Goal: Task Accomplishment & Management: Use online tool/utility

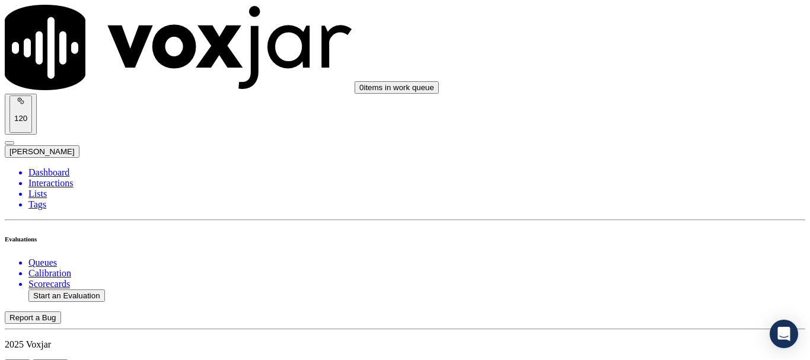
scroll to position [178, 0]
type input "20250902-171909_2677090024-all.mp3"
type input "[PERSON_NAME]"
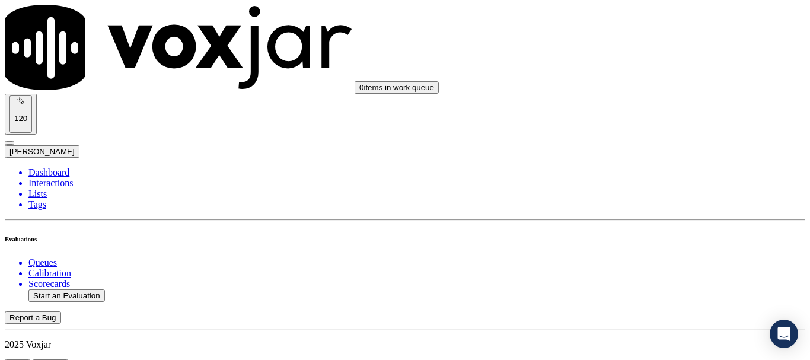
type input "[DATE]T18:39"
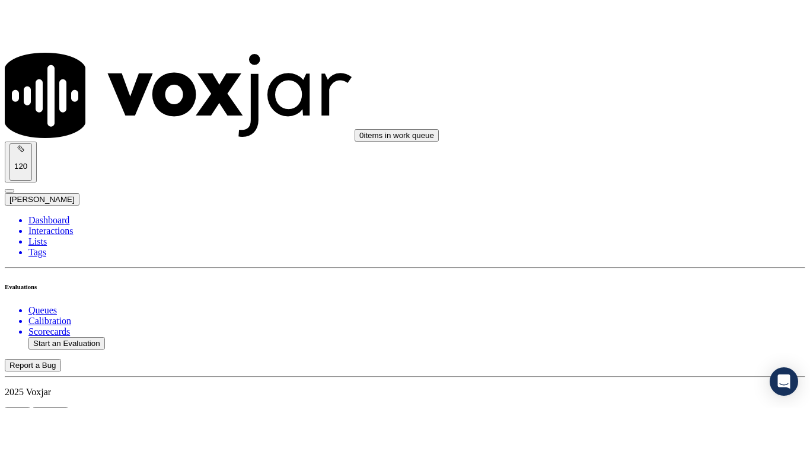
scroll to position [104, 0]
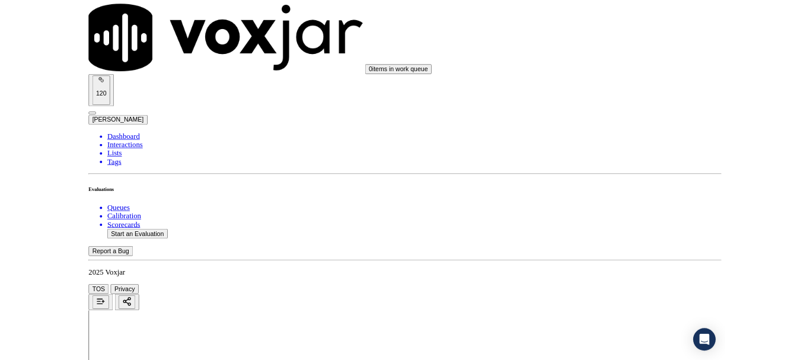
scroll to position [149, 0]
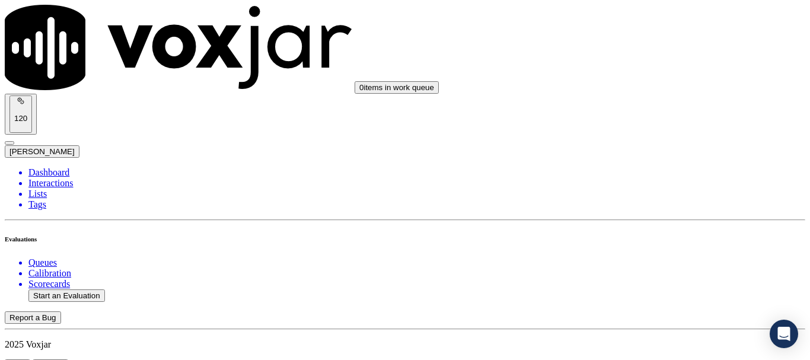
scroll to position [178, 0]
type input "[PERSON_NAME]"
drag, startPoint x: 467, startPoint y: 94, endPoint x: 453, endPoint y: 82, distance: 17.7
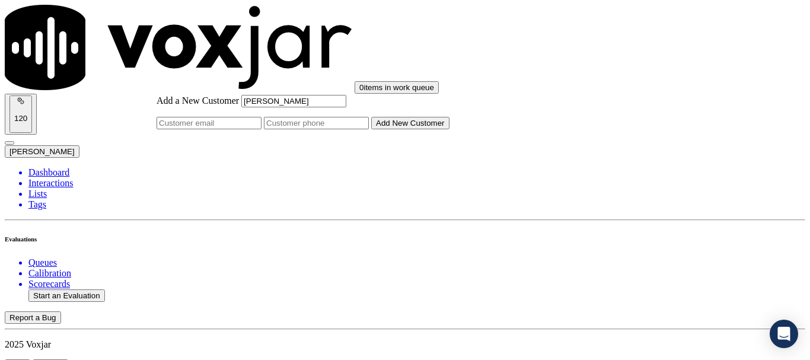
type input "[PERSON_NAME]"
click at [369, 129] on input "Add a New Customer" at bounding box center [316, 123] width 105 height 12
paste input "2677090024"
type input "2677090024"
click at [442, 129] on button "Add New Customer" at bounding box center [410, 123] width 78 height 12
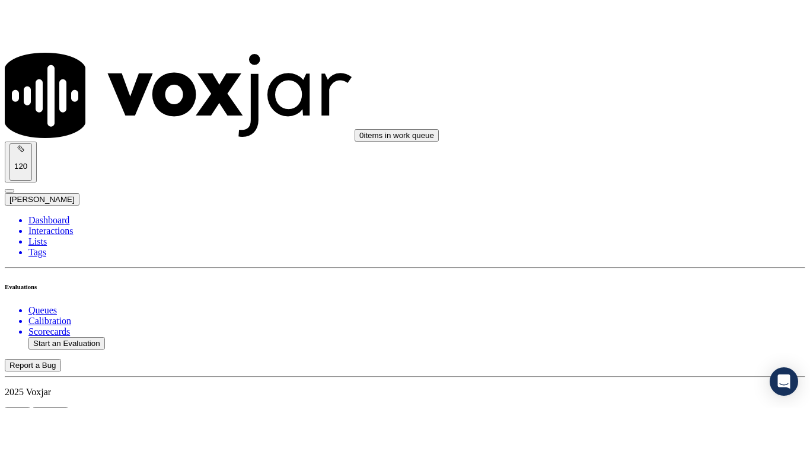
scroll to position [237, 0]
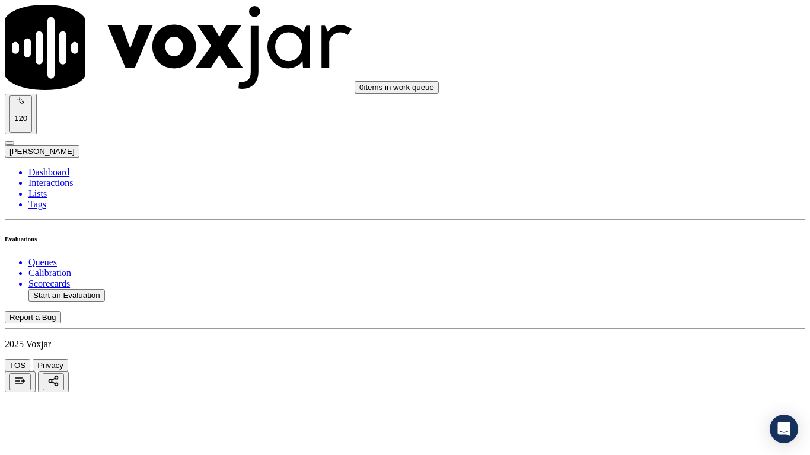
click at [657, 245] on div "Yes" at bounding box center [675, 239] width 151 height 11
click at [647, 317] on div "Yes" at bounding box center [675, 311] width 151 height 11
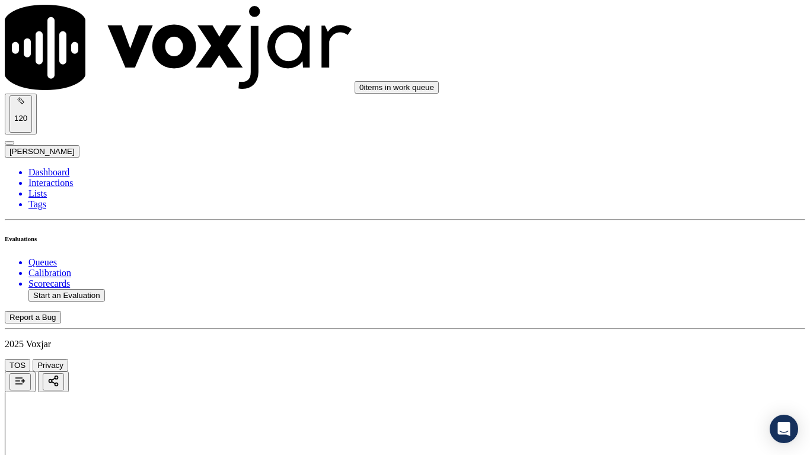
drag, startPoint x: 655, startPoint y: 59, endPoint x: 664, endPoint y: 70, distance: 13.9
click at [667, 82] on div "Yes" at bounding box center [675, 78] width 151 height 11
click at [668, 269] on div "N/A" at bounding box center [675, 263] width 151 height 11
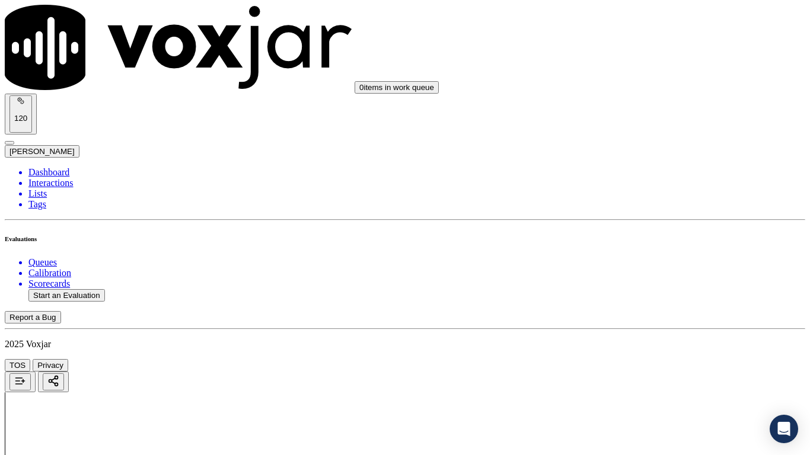
click at [656, 359] on div "N/A" at bounding box center [675, 364] width 151 height 11
click at [650, 109] on div "Yes" at bounding box center [675, 109] width 151 height 11
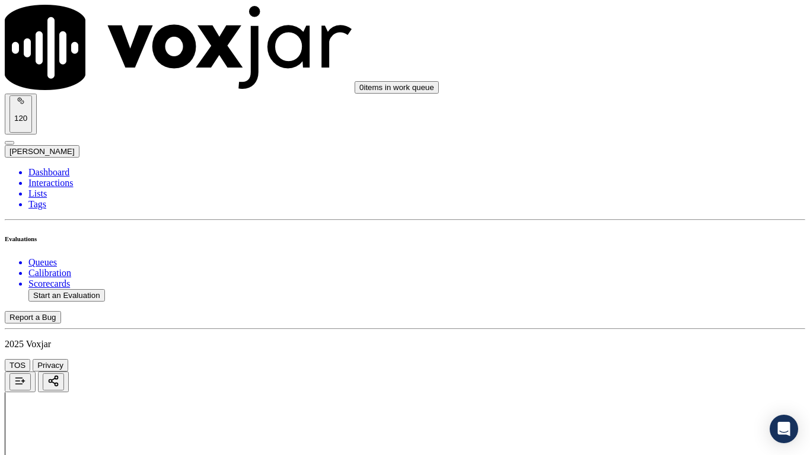
click at [665, 278] on div "Yes" at bounding box center [675, 272] width 151 height 11
click at [650, 350] on div "Yes" at bounding box center [675, 345] width 151 height 11
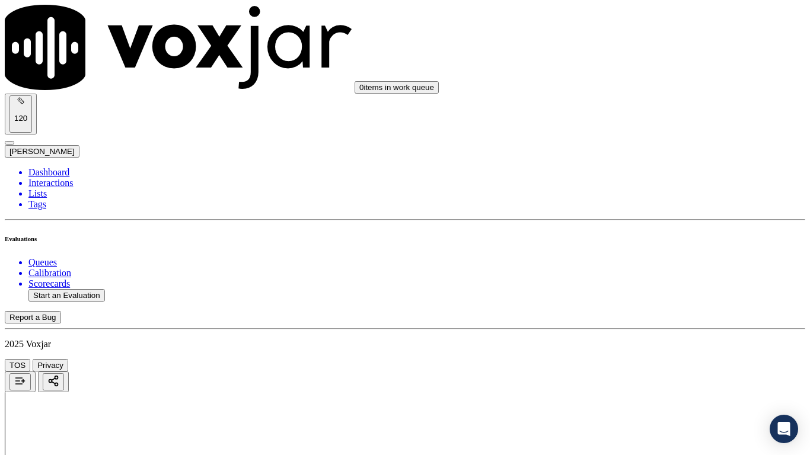
click at [651, 235] on div "Yes" at bounding box center [675, 230] width 151 height 11
click at [638, 320] on div "Yes" at bounding box center [675, 316] width 151 height 11
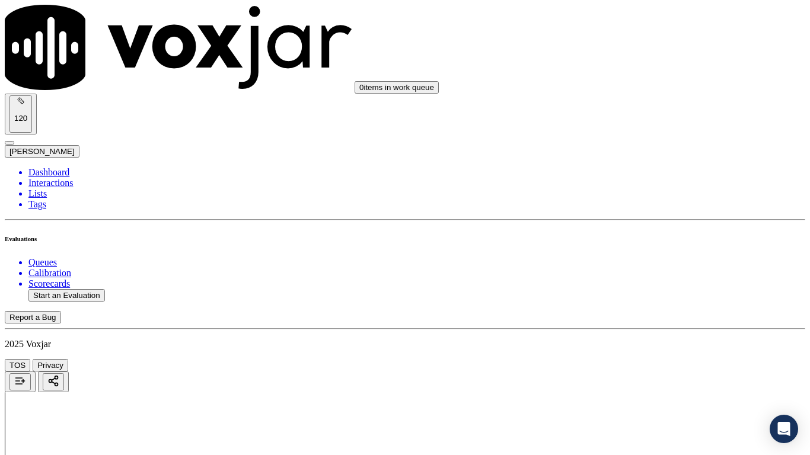
click at [655, 290] on div "Yes" at bounding box center [675, 284] width 151 height 11
click at [667, 200] on div "Yes" at bounding box center [675, 194] width 151 height 11
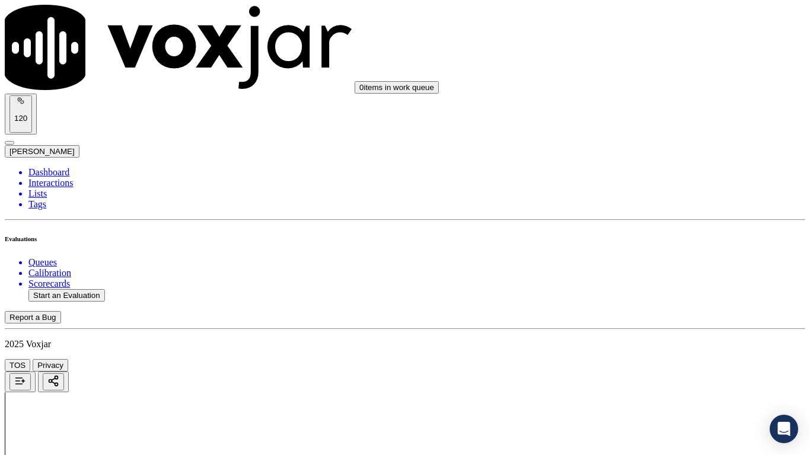
click at [640, 349] on div "Yes" at bounding box center [675, 343] width 151 height 11
click at [640, 143] on div "Yes" at bounding box center [675, 137] width 151 height 11
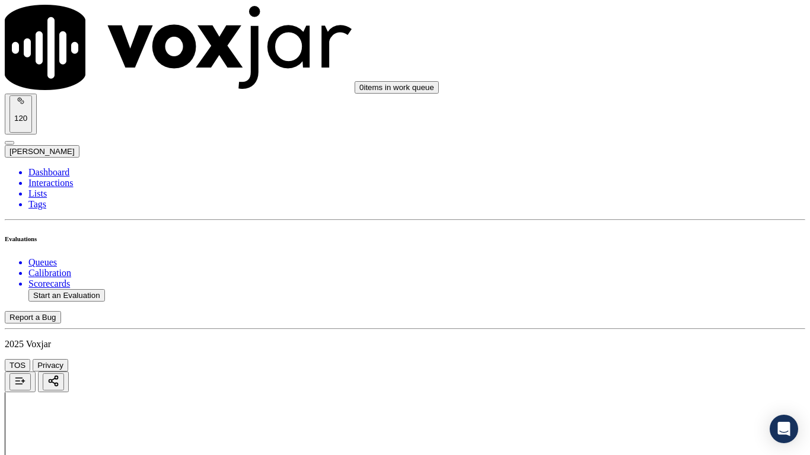
click at [654, 286] on div "Yes" at bounding box center [675, 287] width 151 height 11
click at [631, 159] on div "Yes" at bounding box center [675, 154] width 151 height 11
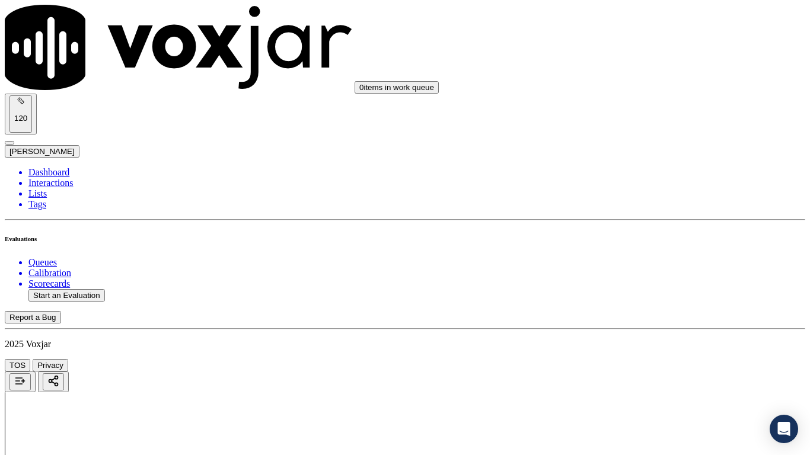
click at [660, 321] on div "Yes" at bounding box center [675, 317] width 151 height 11
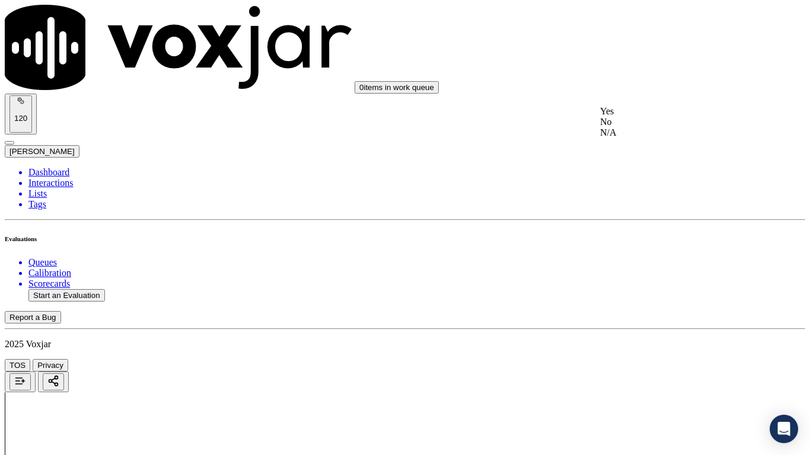
click at [653, 114] on div "Yes" at bounding box center [675, 111] width 151 height 11
click at [655, 327] on div "Yes" at bounding box center [675, 323] width 151 height 11
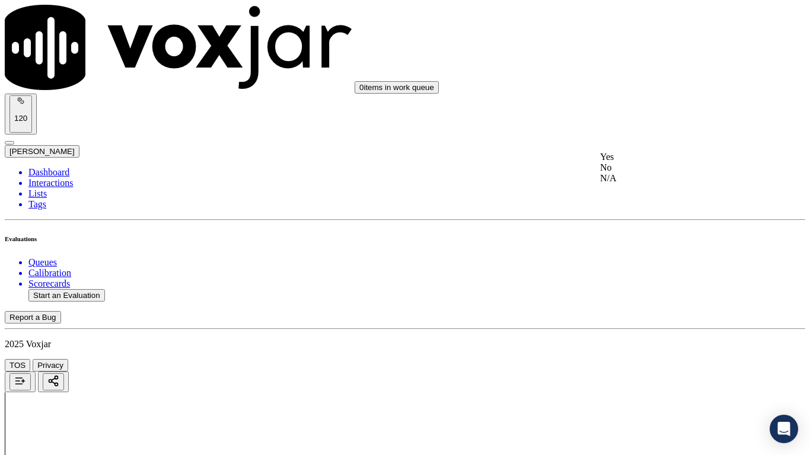
click at [665, 162] on div "Yes" at bounding box center [675, 157] width 151 height 11
click at [659, 326] on div "Yes" at bounding box center [675, 320] width 151 height 11
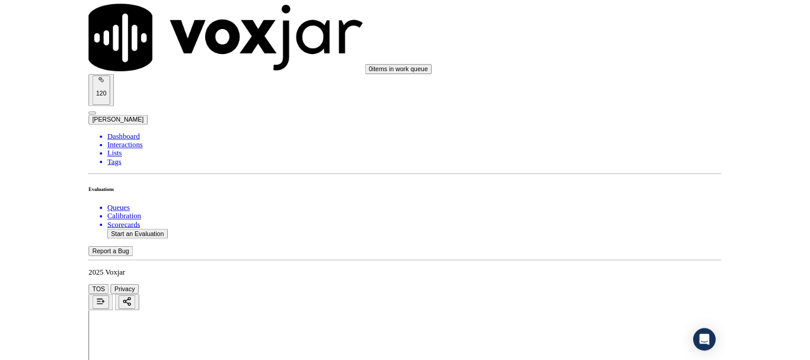
scroll to position [2154, 0]
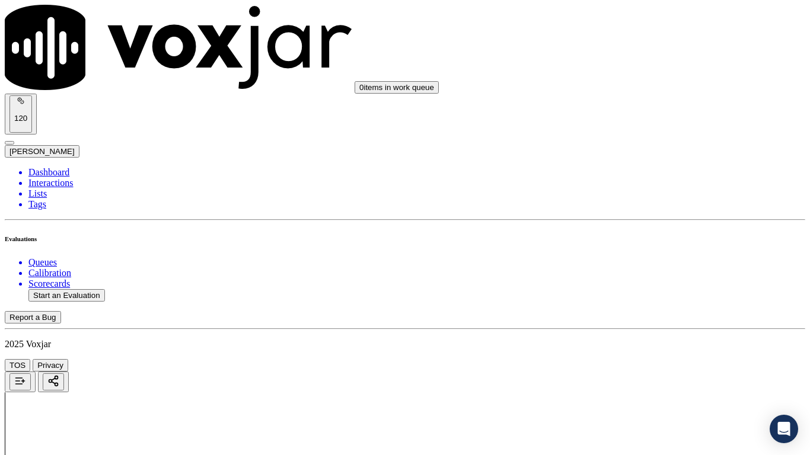
click at [662, 322] on div "No" at bounding box center [675, 323] width 151 height 11
drag, startPoint x: 656, startPoint y: 357, endPoint x: 600, endPoint y: 331, distance: 61.5
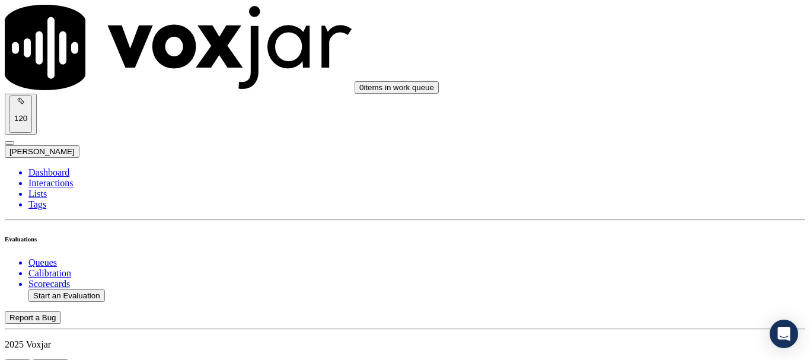
scroll to position [2391, 0]
paste textarea "Agent unnecessarily prolonged the call despite the customer (CX) being in a hur…"
type textarea "Agent unnecessarily prolonged the call despite the customer (CX) being in a hur…"
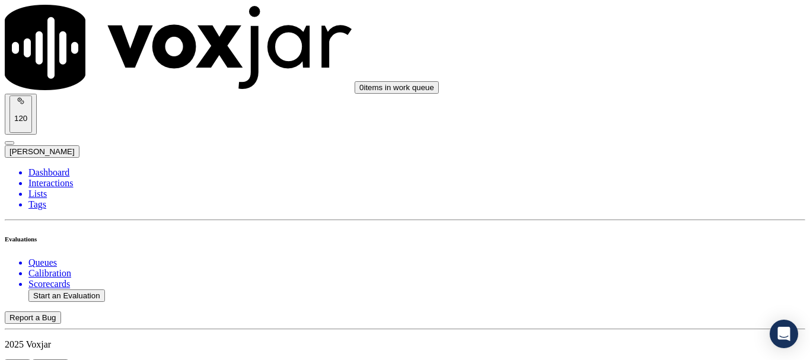
scroll to position [119, 0]
click at [91, 289] on button "Start an Evaluation" at bounding box center [66, 295] width 76 height 12
type input "20250902-111220_8143313739-all.mp3"
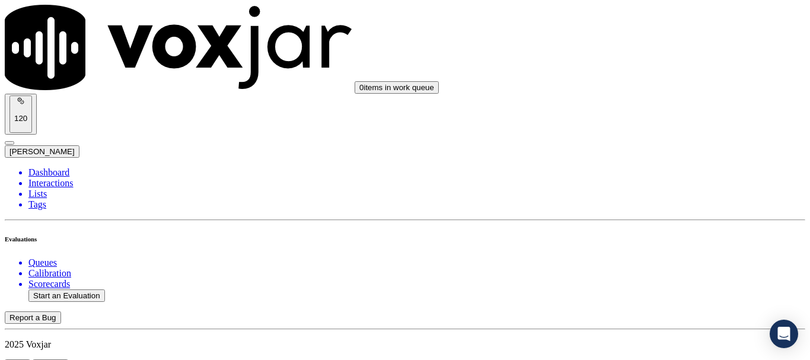
type input "[PERSON_NAME]"
type input "[DATE]T19:20"
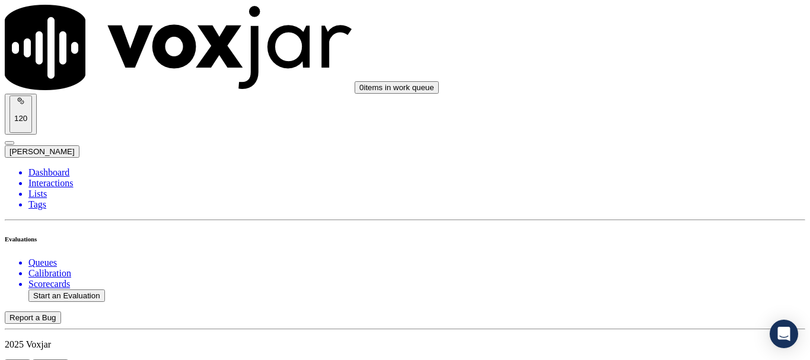
scroll to position [104, 0]
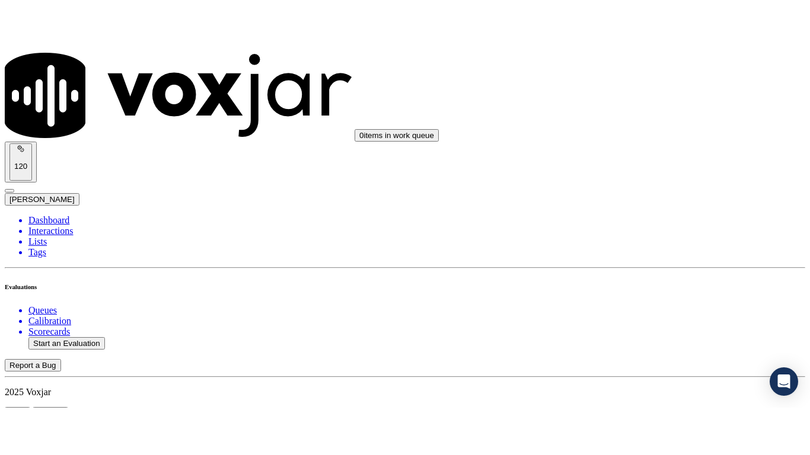
scroll to position [119, 0]
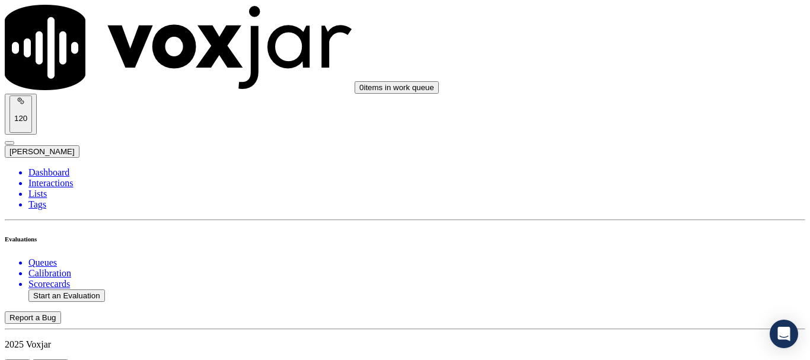
paste input "[PERSON_NAME]"
type input "[PERSON_NAME]"
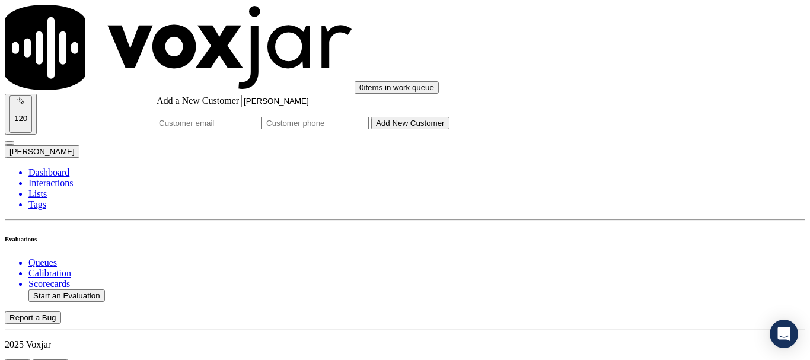
type input "[PERSON_NAME]"
click at [369, 129] on input "Add a New Customer" at bounding box center [316, 123] width 105 height 12
paste input "8143313739"
type input "8143313739"
click at [449, 129] on button "Add New Customer" at bounding box center [410, 123] width 78 height 12
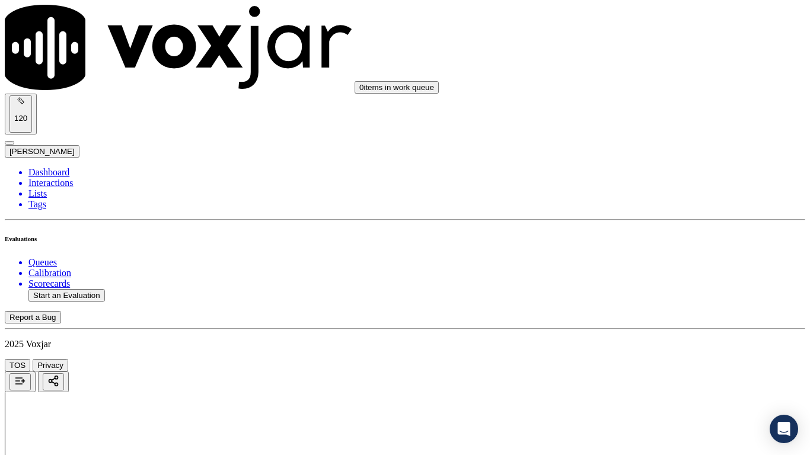
drag, startPoint x: 663, startPoint y: 387, endPoint x: 631, endPoint y: 338, distance: 58.7
click at [684, 255] on div "No" at bounding box center [675, 250] width 151 height 11
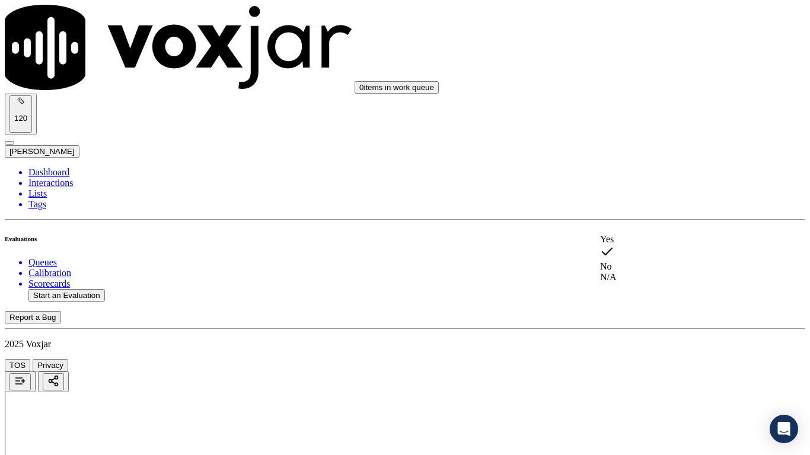
click at [659, 243] on div "Yes" at bounding box center [675, 239] width 151 height 11
click at [641, 317] on div "Yes" at bounding box center [675, 311] width 151 height 11
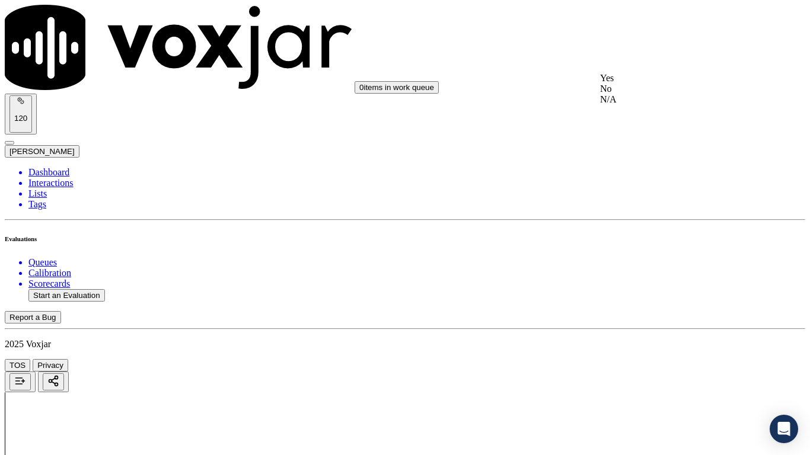
click at [644, 84] on div "Yes" at bounding box center [675, 78] width 151 height 11
click at [667, 269] on div "N/A" at bounding box center [675, 263] width 151 height 11
click at [650, 359] on div "N/A" at bounding box center [675, 364] width 151 height 11
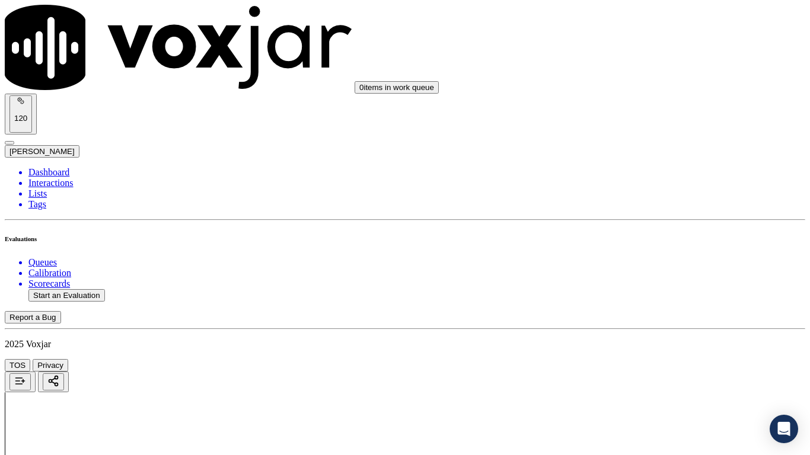
scroll to position [948, 0]
click at [664, 113] on div "Yes" at bounding box center [675, 109] width 151 height 11
click at [659, 278] on div "Yes" at bounding box center [675, 272] width 151 height 11
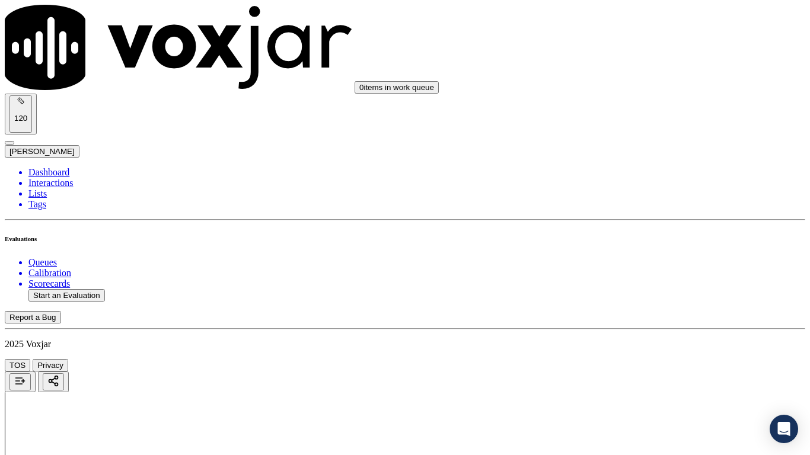
click at [644, 350] on div "Yes" at bounding box center [675, 345] width 151 height 11
click at [657, 175] on div "Yes" at bounding box center [675, 170] width 151 height 11
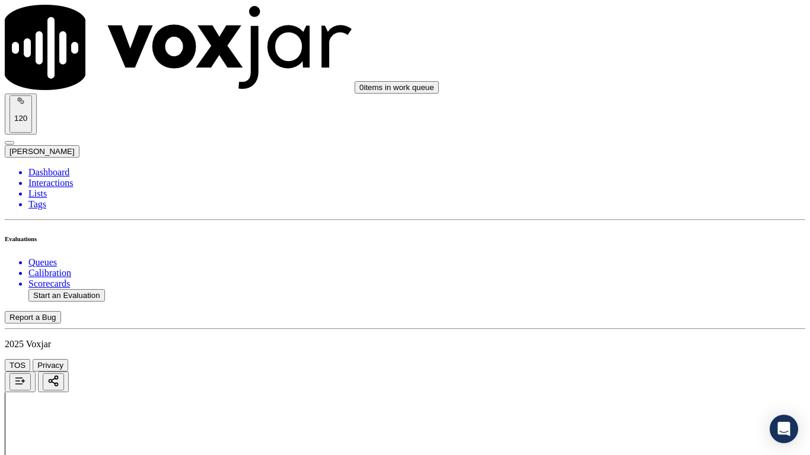
click at [638, 349] on div "Yes" at bounding box center [675, 348] width 151 height 11
click at [662, 166] on div "Yes" at bounding box center [675, 166] width 151 height 11
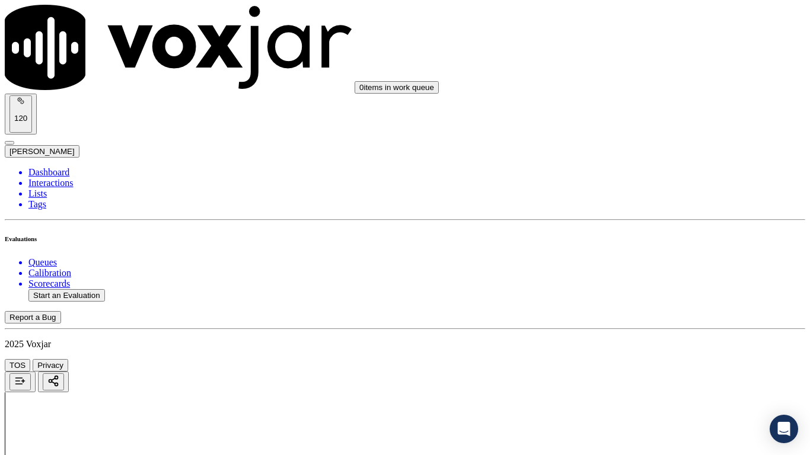
click at [634, 359] on div "Yes" at bounding box center [675, 372] width 151 height 11
drag, startPoint x: 665, startPoint y: 144, endPoint x: 669, endPoint y: 155, distance: 12.2
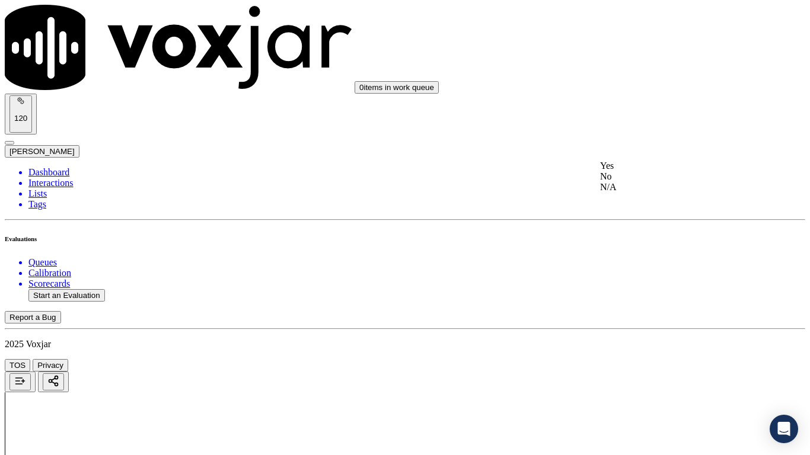
click at [670, 171] on div "Yes" at bounding box center [675, 166] width 151 height 11
click at [654, 321] on div "Yes" at bounding box center [675, 315] width 151 height 11
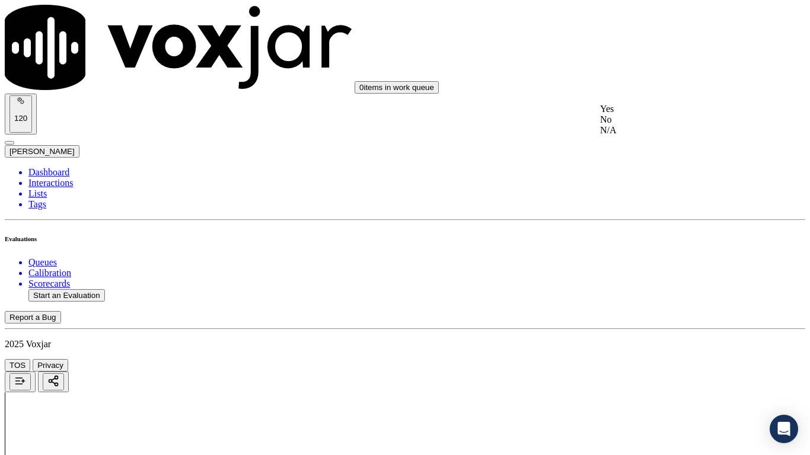
click at [666, 114] on div "Yes" at bounding box center [675, 109] width 151 height 11
click at [649, 277] on div "Yes" at bounding box center [675, 272] width 151 height 11
click at [637, 350] on div "Yes" at bounding box center [675, 345] width 151 height 11
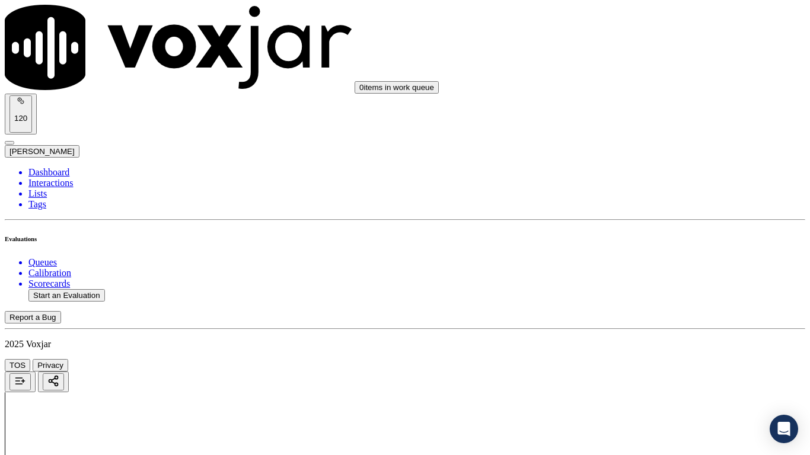
scroll to position [2964, 0]
click at [657, 114] on div "Yes" at bounding box center [675, 111] width 151 height 11
click at [631, 329] on div "Yes" at bounding box center [675, 323] width 151 height 11
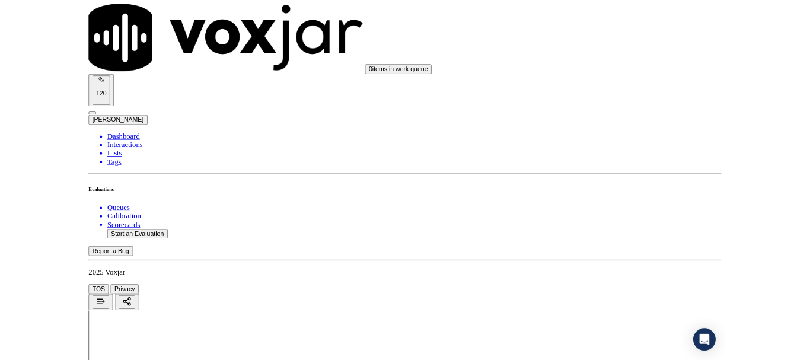
scroll to position [3280, 0]
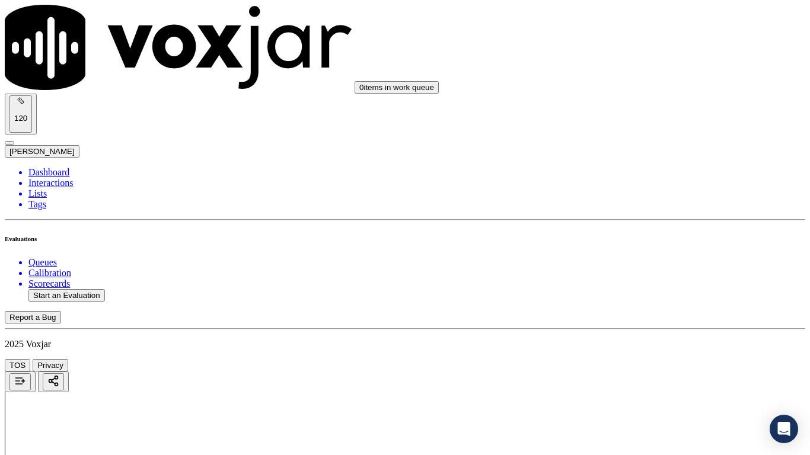
click at [649, 162] on div "Yes" at bounding box center [675, 157] width 151 height 11
click at [638, 324] on div "Yes" at bounding box center [675, 320] width 151 height 11
